Goal: Task Accomplishment & Management: Manage account settings

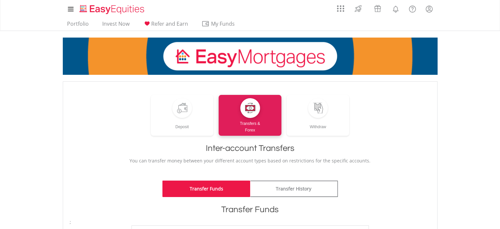
click at [401, 160] on p "You can transfer money between your different account types based on restrictio…" at bounding box center [250, 160] width 361 height 7
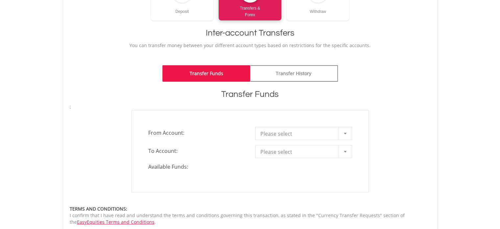
scroll to position [171, 0]
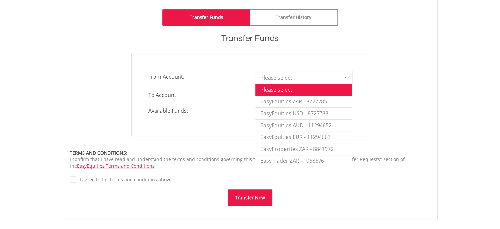
click at [344, 80] on div at bounding box center [345, 77] width 13 height 12
click at [334, 98] on li "EasyEquities ZAR - 8727785" at bounding box center [304, 101] width 96 height 12
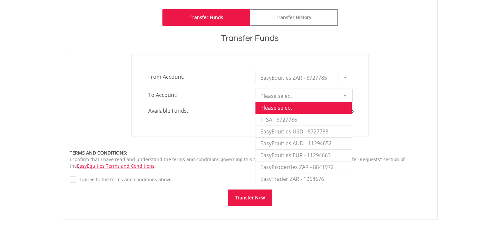
click at [341, 95] on div at bounding box center [345, 95] width 13 height 12
click at [335, 178] on li "EasyTrader ZAR - 1068676" at bounding box center [304, 179] width 96 height 12
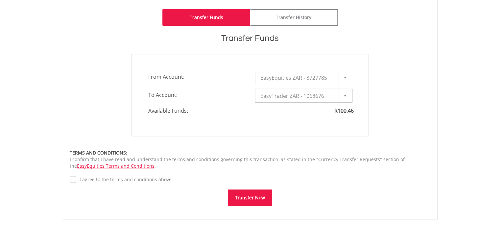
type input "*"
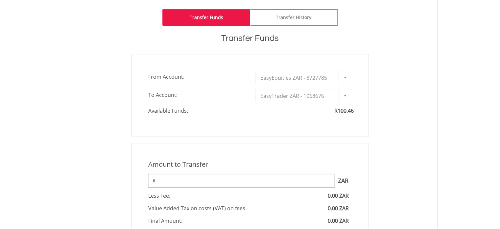
click at [280, 180] on input "*" at bounding box center [241, 180] width 186 height 13
type input "***"
click at [416, 173] on div "Amount to Transfer 1 ZAR = 1.0000 ZAR *** ZAR You can transfer funds into your …" at bounding box center [250, 209] width 371 height 133
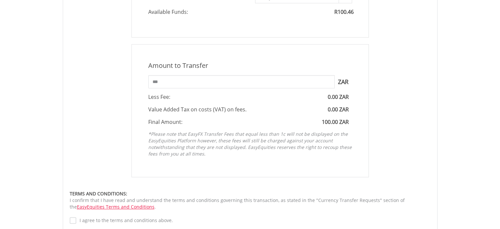
scroll to position [297, 0]
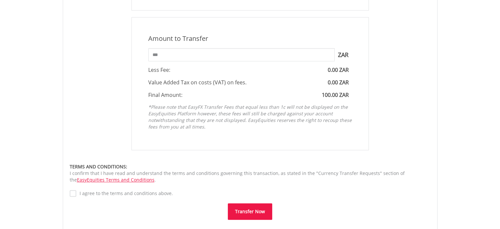
click at [235, 212] on button "Transfer Now" at bounding box center [250, 211] width 44 height 16
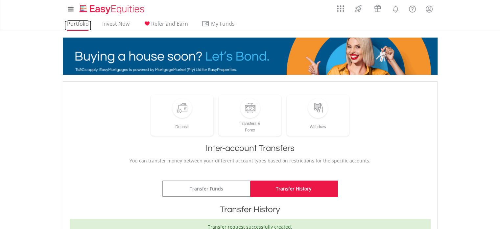
click at [82, 21] on link "Portfolio" at bounding box center [77, 25] width 27 height 10
